Goal: Find specific page/section: Find specific page/section

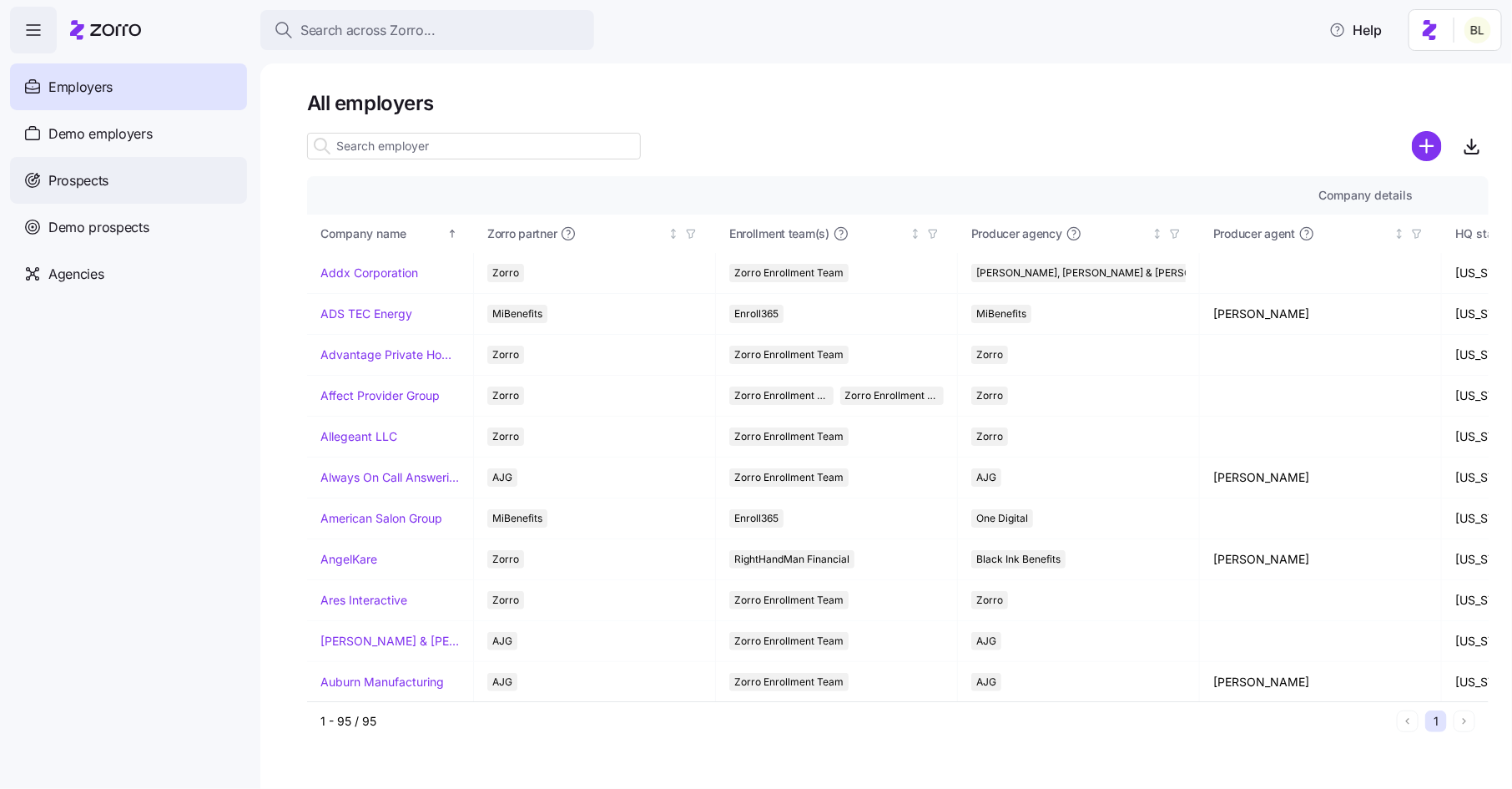
click at [133, 180] on div "Prospects" at bounding box center [129, 180] width 237 height 47
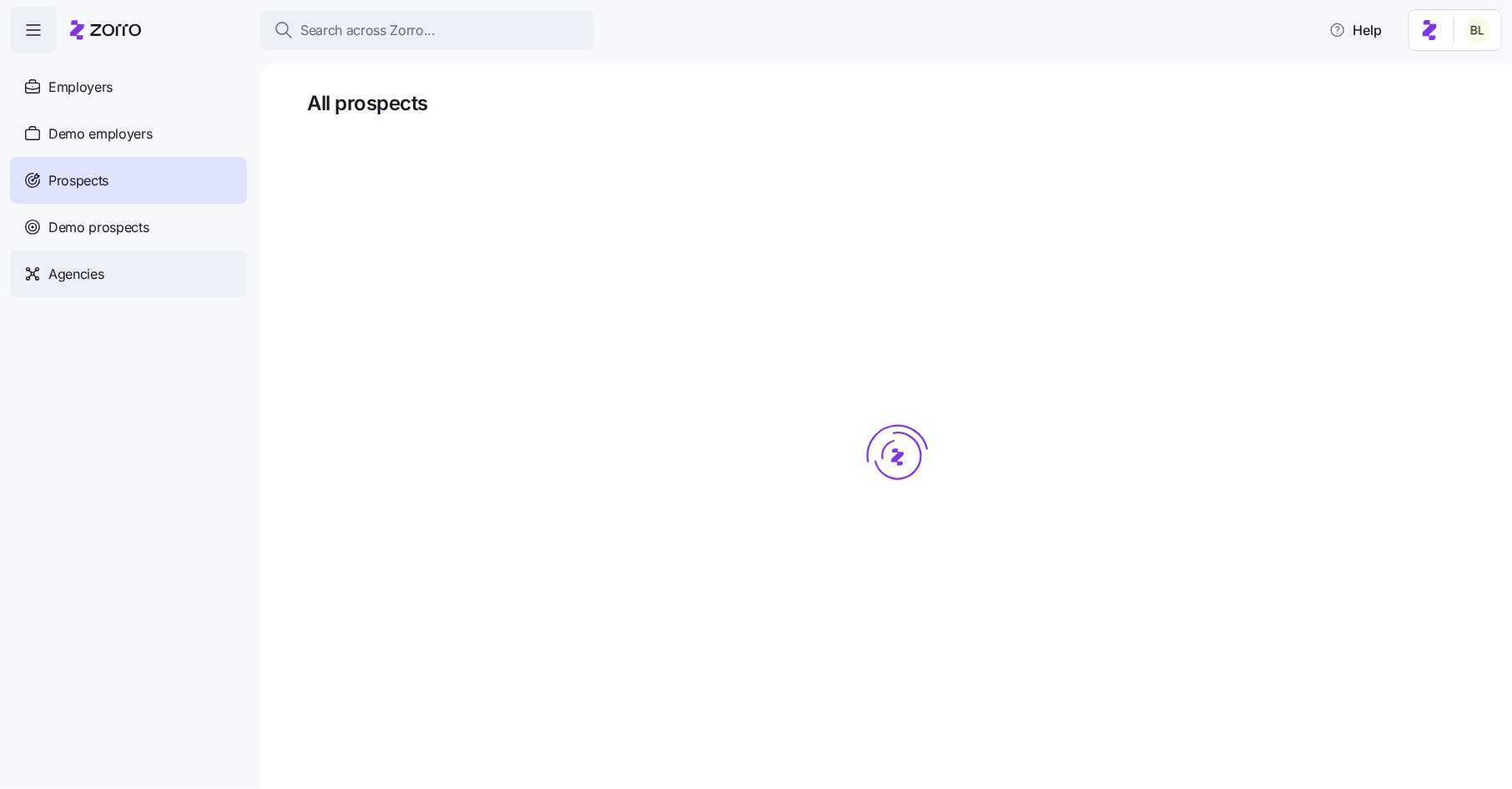
click at [112, 268] on div "Agencies" at bounding box center [129, 274] width 237 height 47
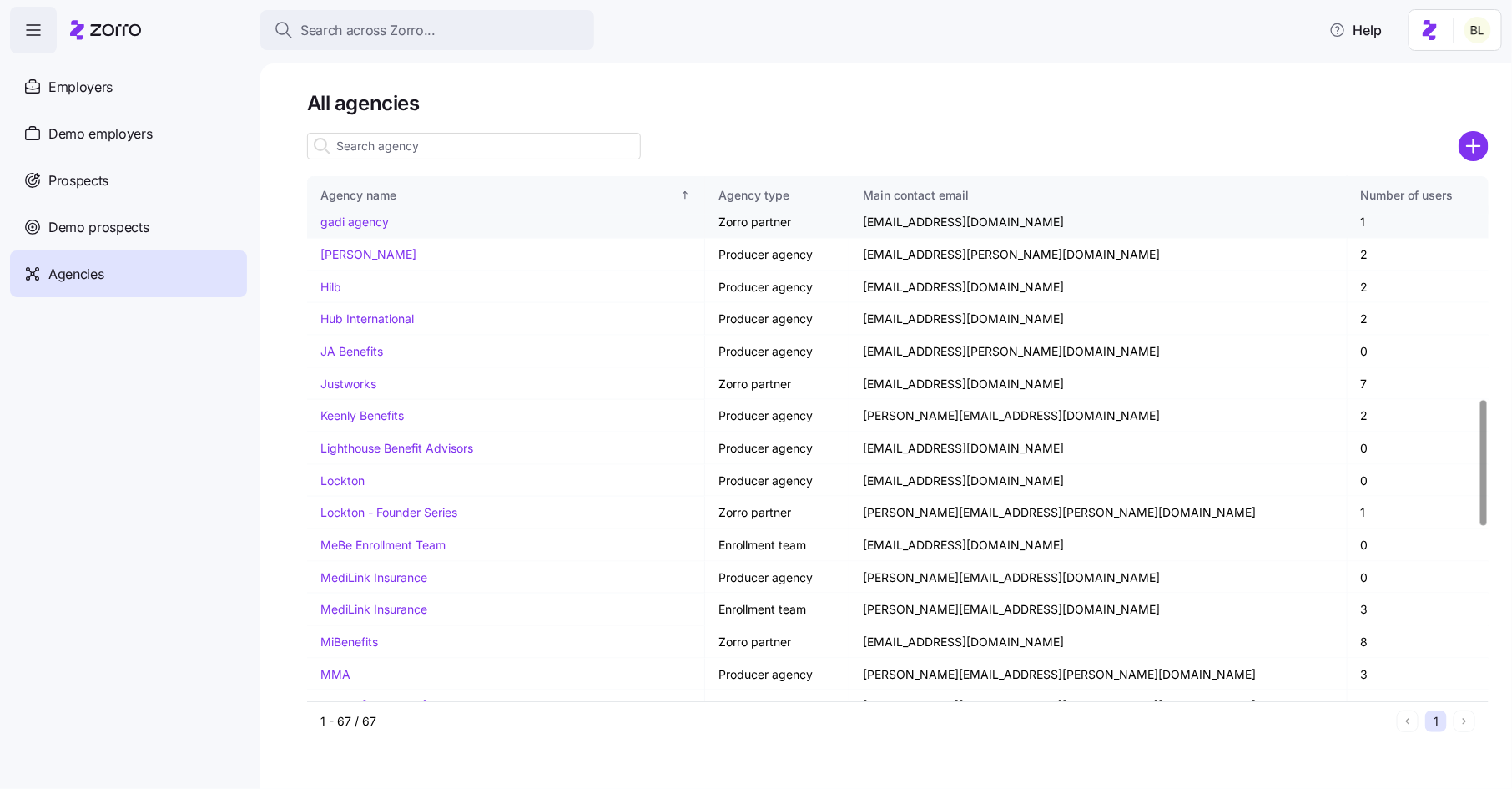
scroll to position [926, 0]
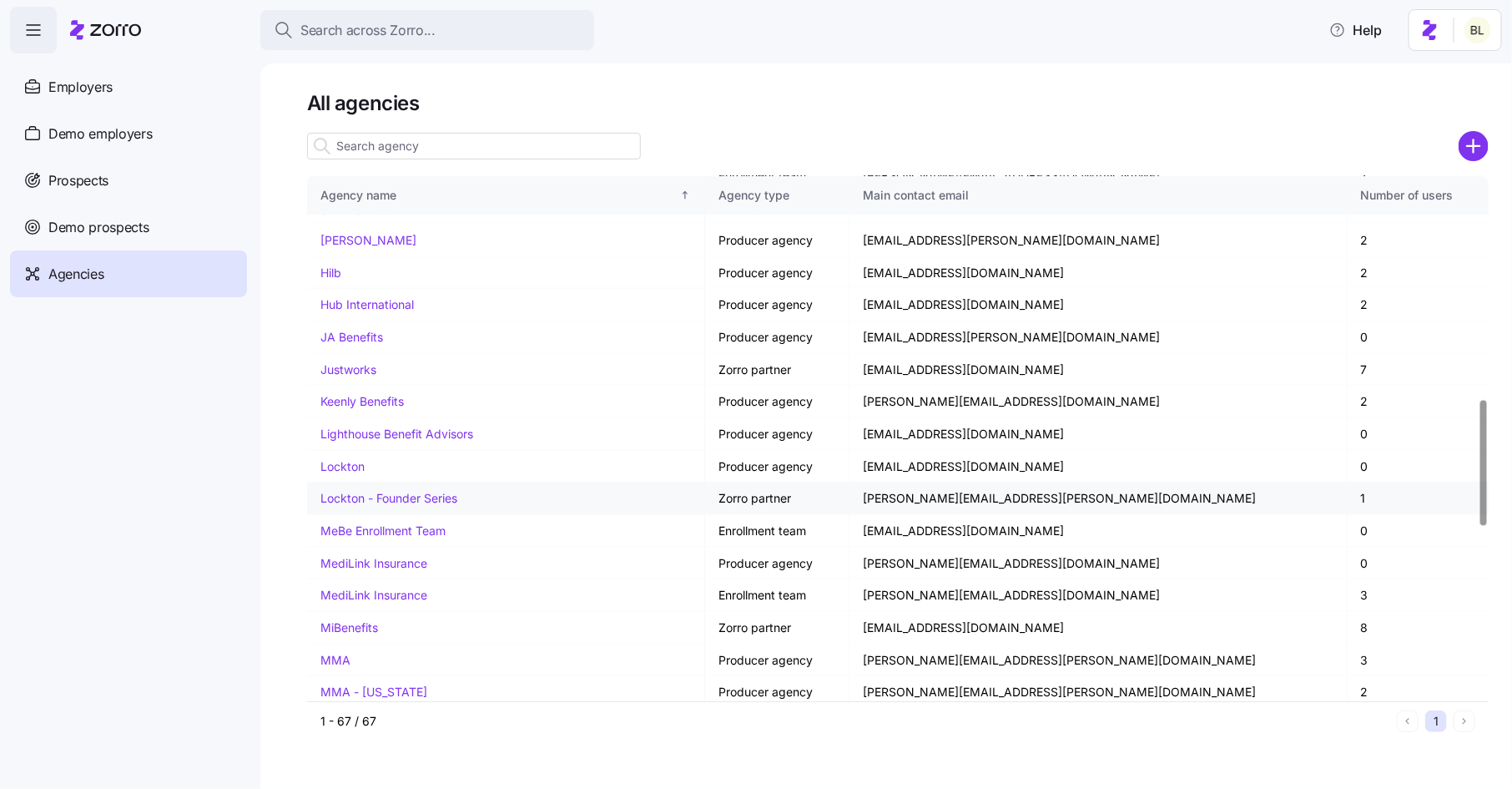
click at [411, 490] on link "Lockton - Founder Series" at bounding box center [389, 497] width 137 height 14
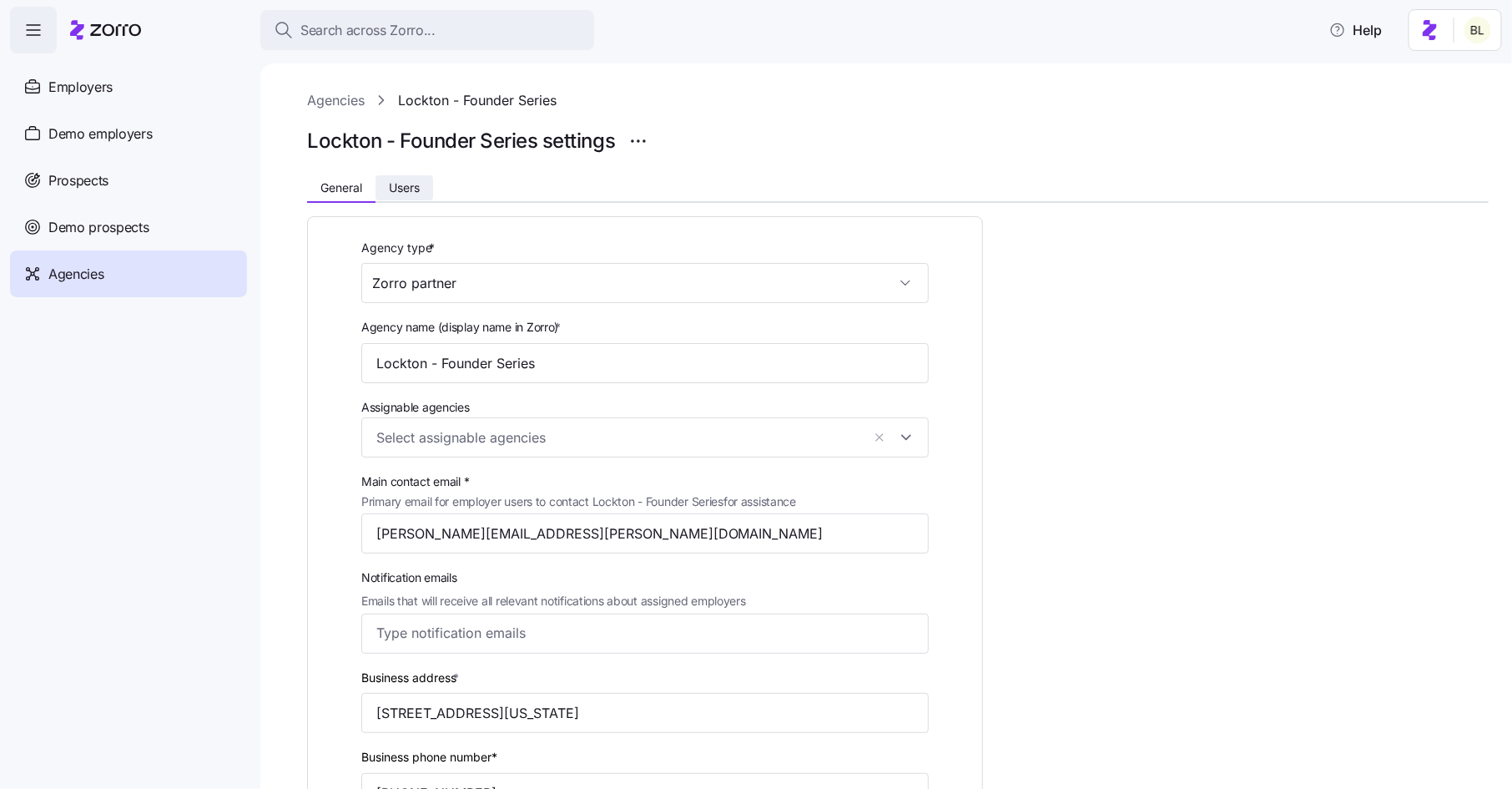
click at [408, 178] on button "Users" at bounding box center [404, 188] width 57 height 25
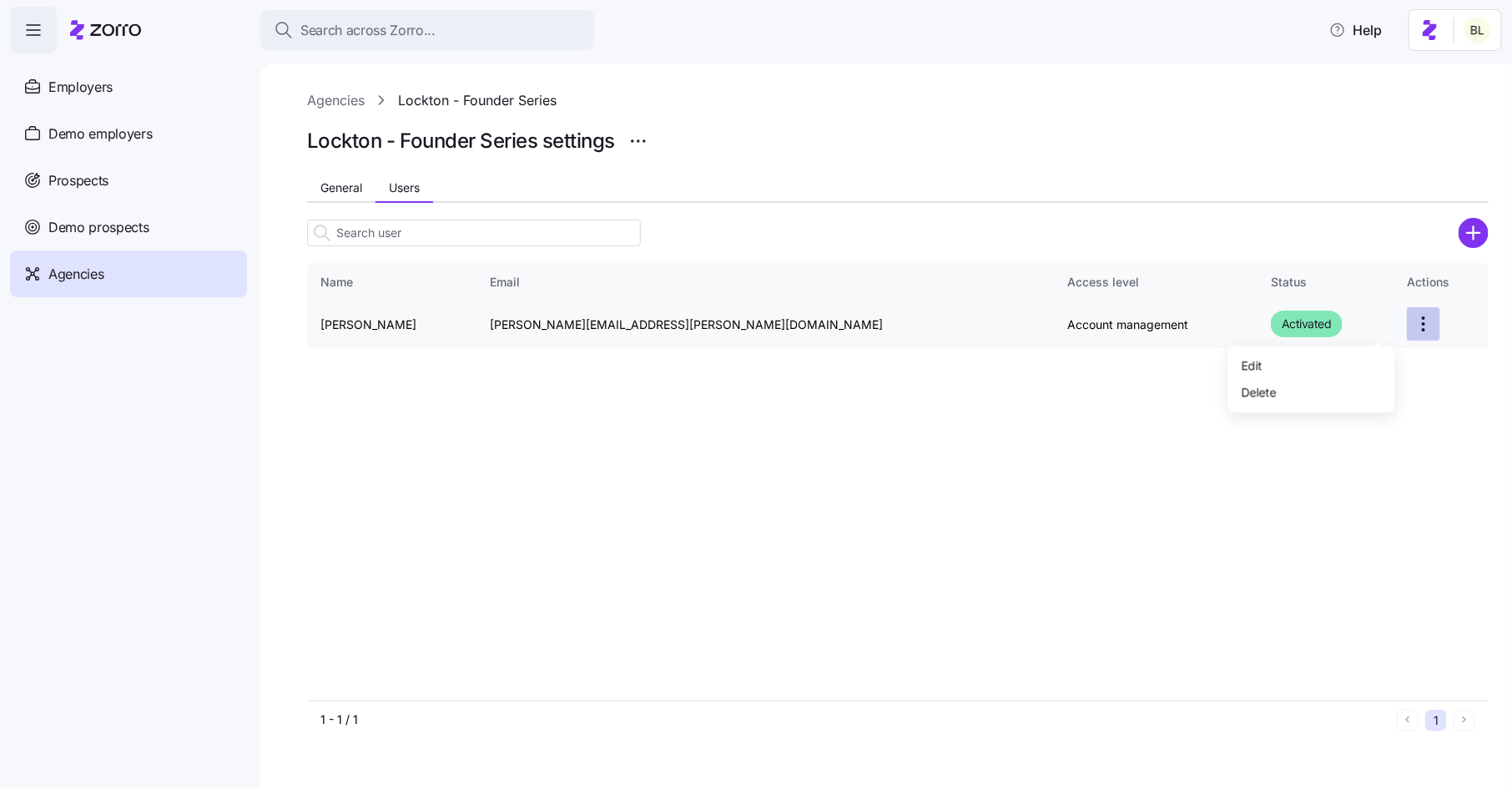
click at [1378, 324] on html "Search across Zorro... Help Employers Demo employers Prospects Demo prospects A…" at bounding box center [756, 389] width 1512 height 779
click at [1352, 363] on div "Edit" at bounding box center [1311, 364] width 153 height 26
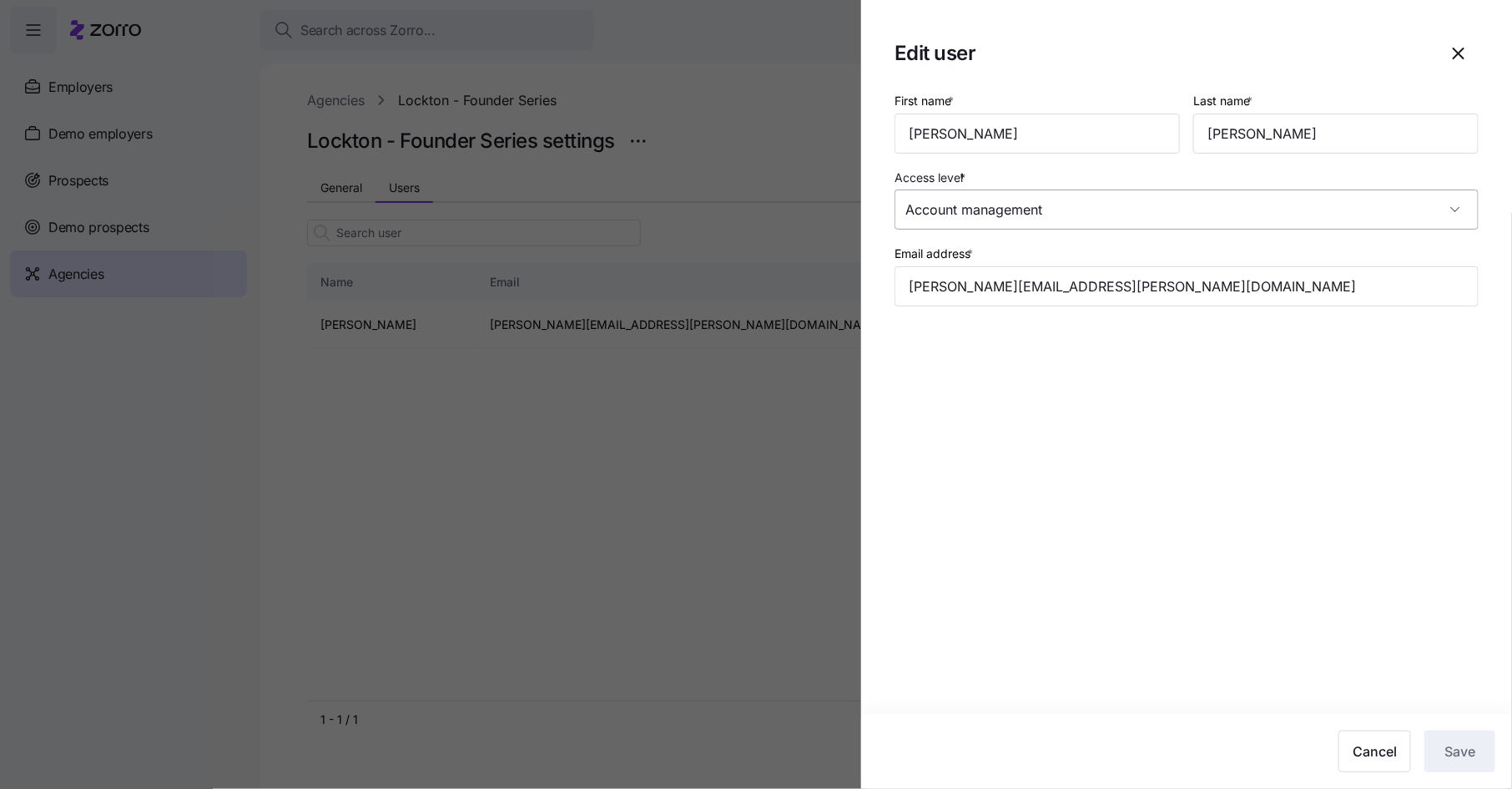
click at [1403, 200] on input "Account management" at bounding box center [1186, 209] width 584 height 40
click at [1494, 242] on section "Edit user First name * [PERSON_NAME] Last name * [PERSON_NAME] Access level * A…" at bounding box center [1186, 394] width 651 height 789
click at [1469, 43] on icon "button" at bounding box center [1458, 53] width 20 height 20
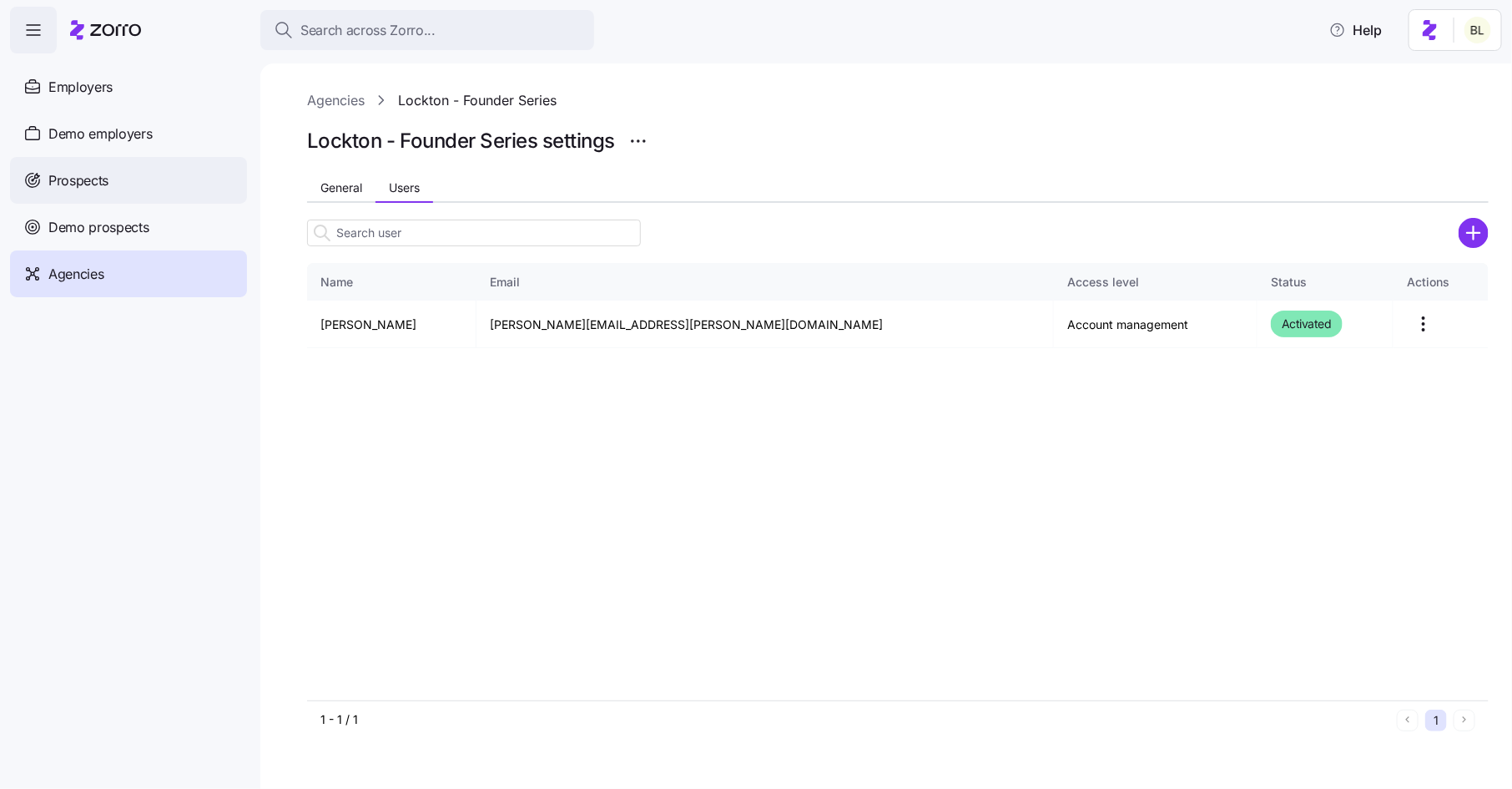
click at [187, 166] on div "Prospects" at bounding box center [129, 180] width 237 height 47
